Goal: Task Accomplishment & Management: Complete application form

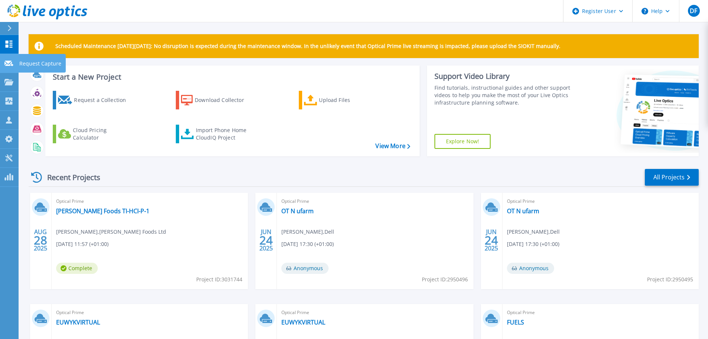
click at [8, 62] on icon at bounding box center [8, 64] width 9 height 6
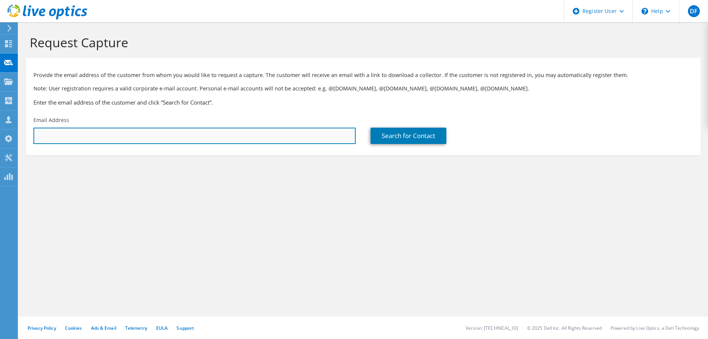
click at [179, 136] on input "text" at bounding box center [194, 136] width 322 height 16
paste input "Richard.Mackenzie@oneadvanced.com"
type input "Richard.Mackenzie@oneadvanced.com"
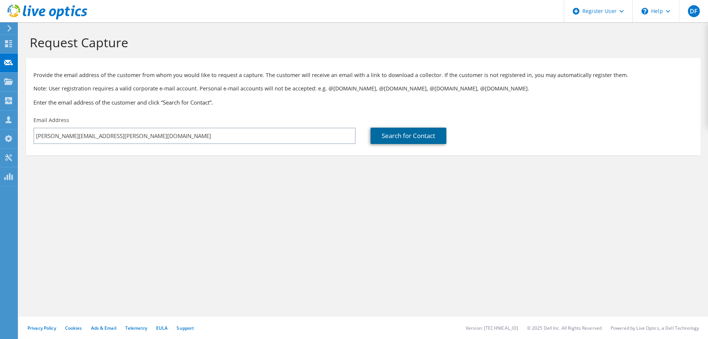
click at [384, 136] on link "Search for Contact" at bounding box center [409, 136] width 76 height 16
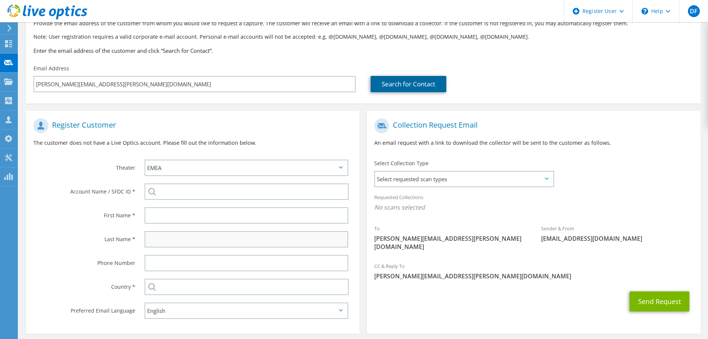
scroll to position [84, 0]
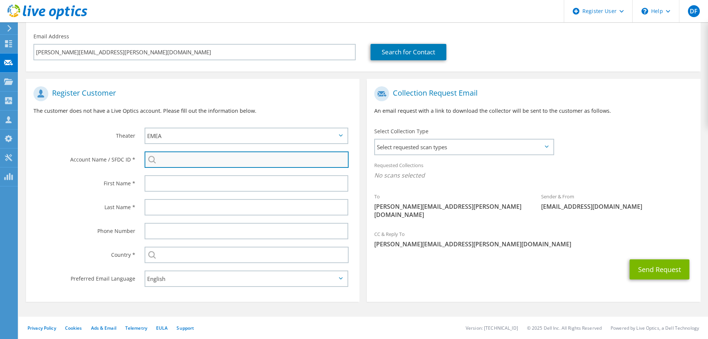
click at [165, 156] on input "search" at bounding box center [247, 159] width 204 height 16
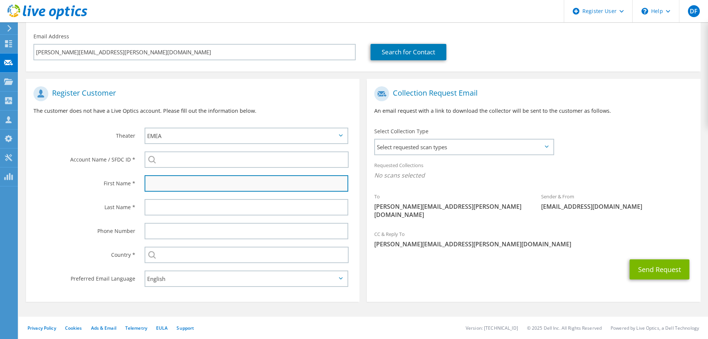
click at [164, 180] on input "text" at bounding box center [247, 183] width 204 height 16
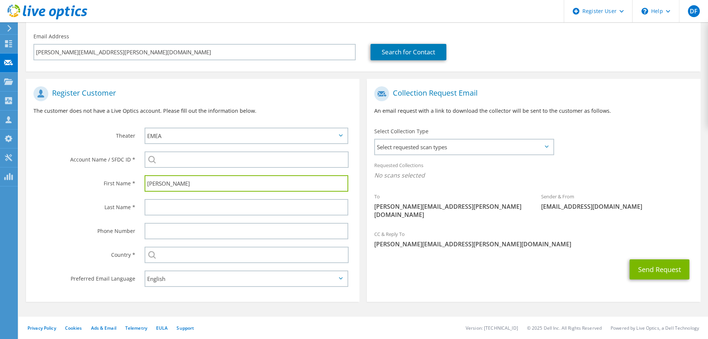
type input "Richard"
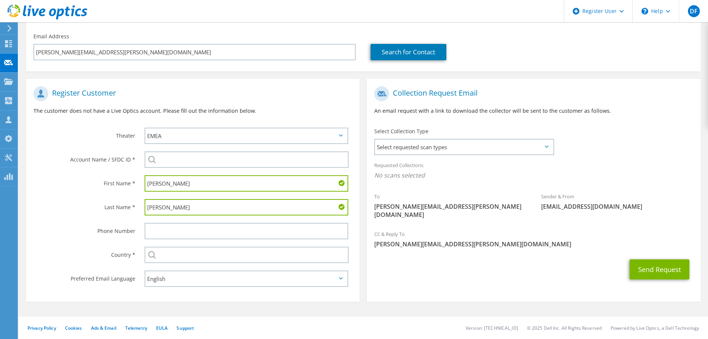
type input "Mackenzie"
type input "0"
click at [396, 154] on span "Select requested scan types" at bounding box center [464, 146] width 178 height 15
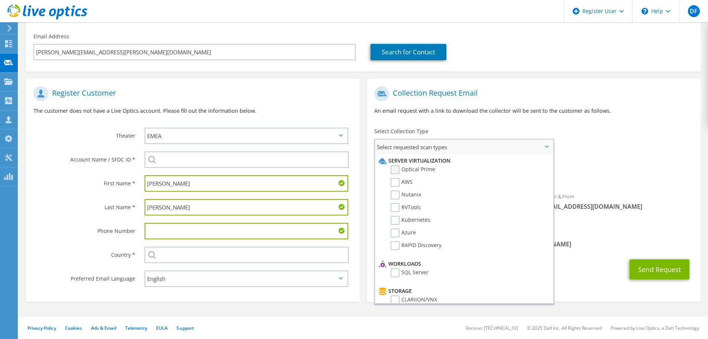
click at [396, 169] on label "Optical Prime" at bounding box center [413, 169] width 45 height 9
click at [0, 0] on input "Optical Prime" at bounding box center [0, 0] width 0 height 0
click at [598, 151] on div "To Richard.Mackenzie@oneadvanced.com Sender & From liveoptics@liveoptics.com" at bounding box center [534, 156] width 334 height 146
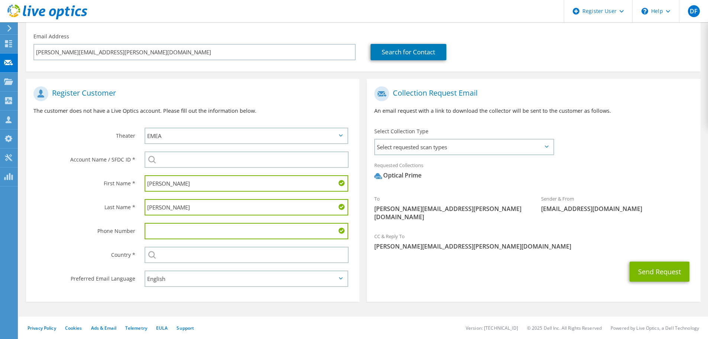
click at [208, 232] on input "text" at bounding box center [247, 231] width 204 height 16
click at [646, 261] on button "Send Request" at bounding box center [660, 271] width 60 height 20
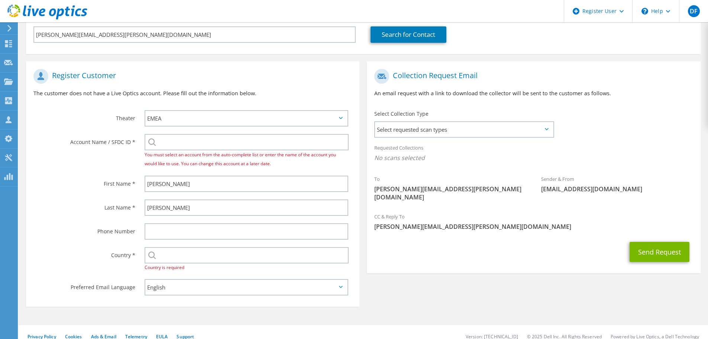
scroll to position [110, 0]
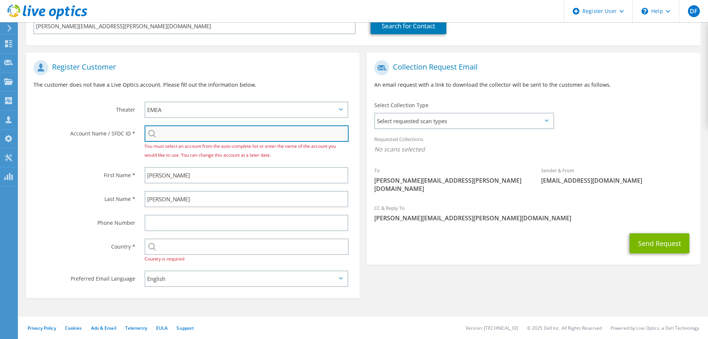
click at [174, 136] on input "search" at bounding box center [247, 133] width 204 height 16
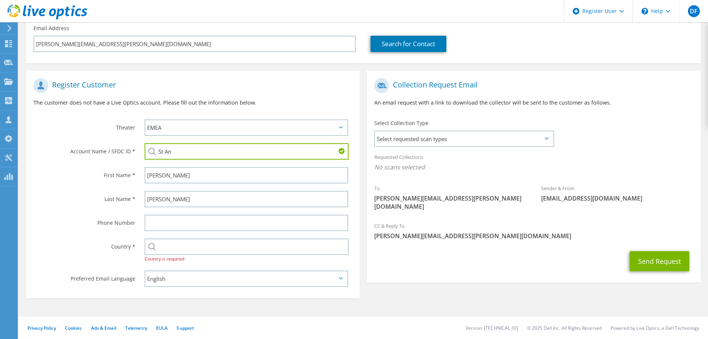
click at [189, 166] on li "St Andrews Hospital Group : 1864828825" at bounding box center [210, 165] width 131 height 9
type input "St Andrews Hospital Group : 1864828825"
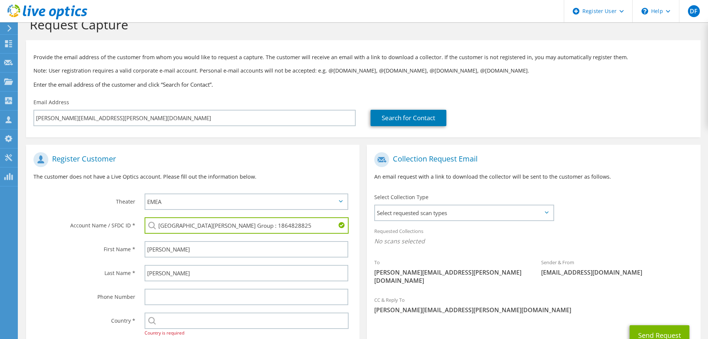
scroll to position [17, 0]
click at [451, 216] on span "Select requested scan types" at bounding box center [464, 213] width 178 height 15
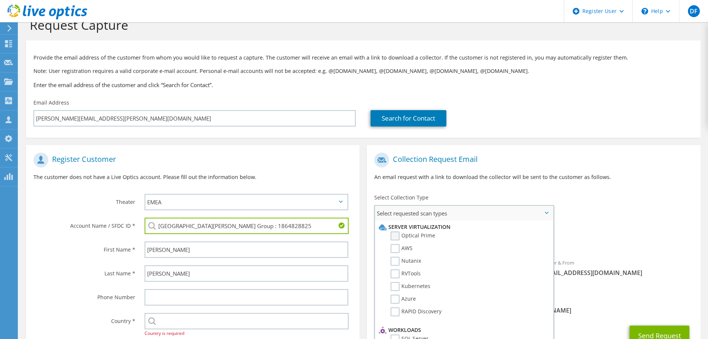
click at [429, 234] on label "Optical Prime" at bounding box center [413, 235] width 45 height 9
click at [0, 0] on input "Optical Prime" at bounding box center [0, 0] width 0 height 0
click at [467, 184] on div "Collection Request Email An email request with a link to download the collector…" at bounding box center [534, 169] width 334 height 41
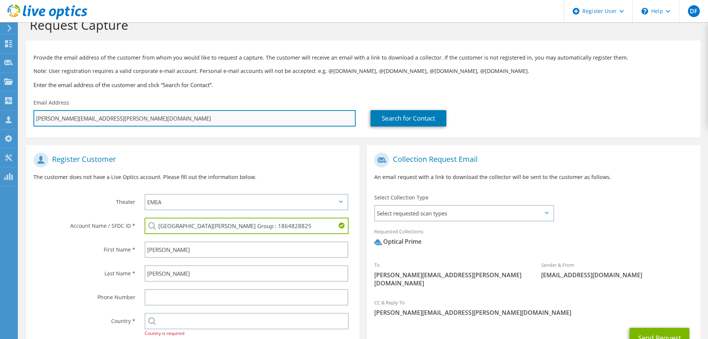
click at [143, 119] on input "Richard.Mackenzie@oneadvanced.com" at bounding box center [194, 118] width 322 height 16
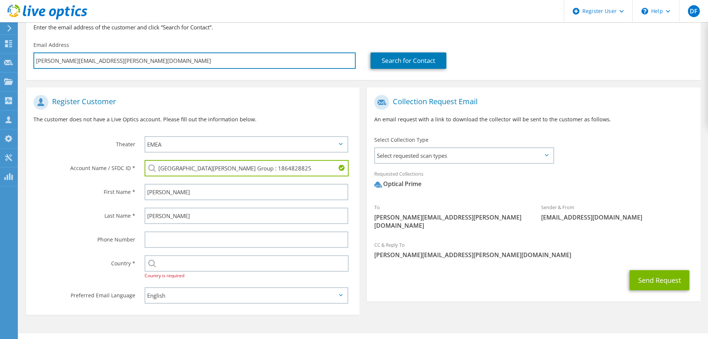
scroll to position [92, 0]
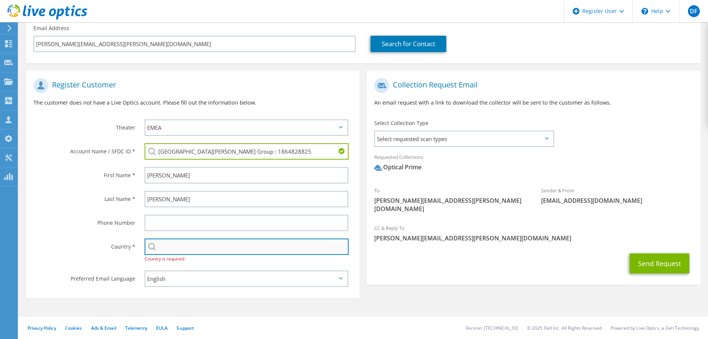
click at [174, 247] on input "text" at bounding box center [247, 246] width 204 height 16
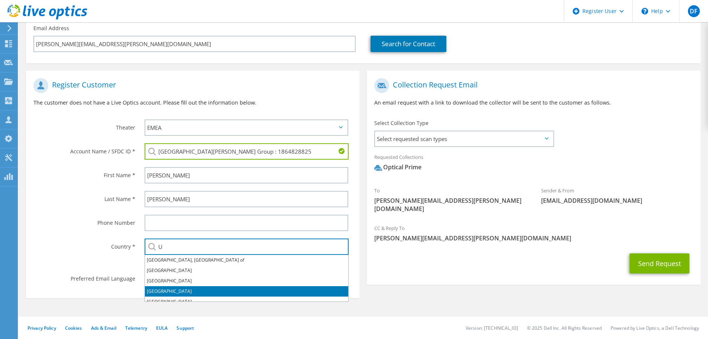
scroll to position [6, 0]
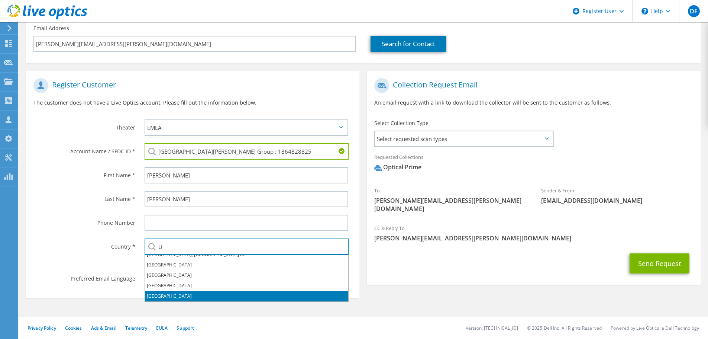
click at [165, 298] on li "[GEOGRAPHIC_DATA]" at bounding box center [246, 296] width 203 height 10
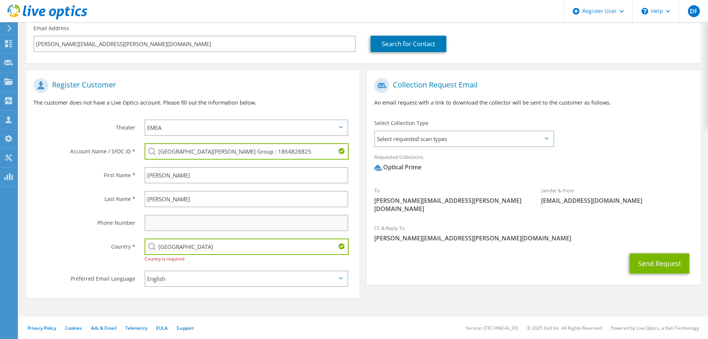
type input "[GEOGRAPHIC_DATA]"
click at [152, 226] on input "text" at bounding box center [247, 223] width 204 height 16
click at [158, 302] on section "Request Capture Provide the email address of the customer from whom you would l…" at bounding box center [364, 134] width 690 height 408
click at [657, 258] on button "Send Request" at bounding box center [660, 263] width 60 height 20
